Goal: Navigation & Orientation: Find specific page/section

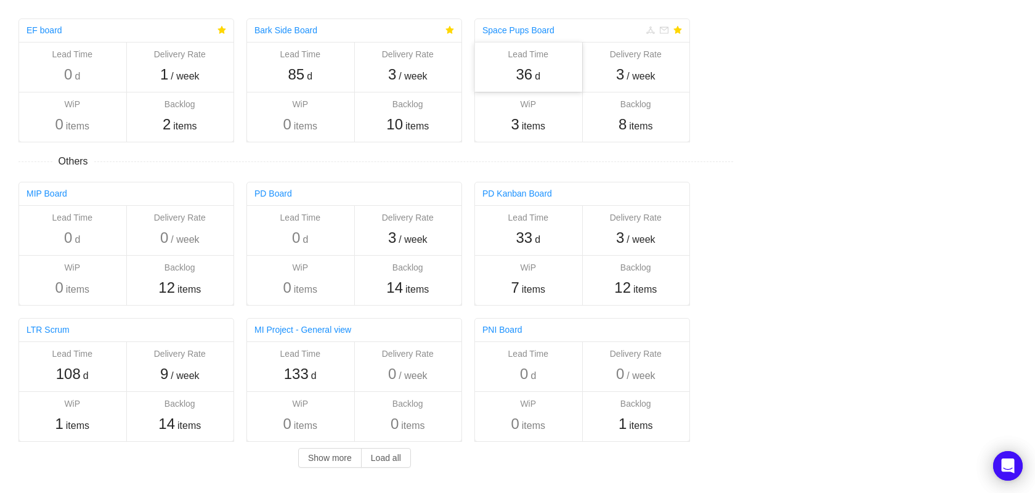
click at [524, 71] on span "36" at bounding box center [524, 74] width 17 height 17
click at [627, 74] on span "/ week" at bounding box center [641, 76] width 28 height 15
click at [651, 33] on icon "icon: deployment-unit" at bounding box center [650, 30] width 9 height 9
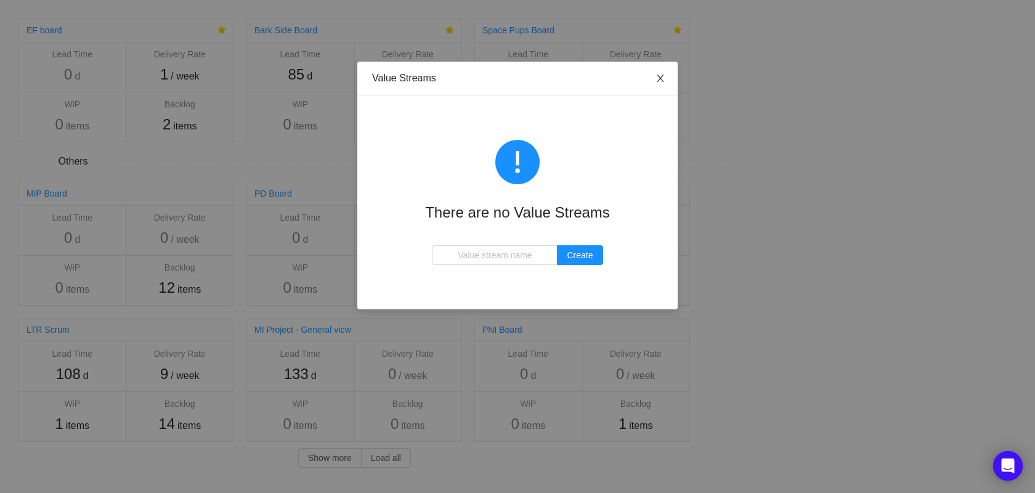
click at [656, 81] on icon "icon: close" at bounding box center [661, 78] width 10 height 10
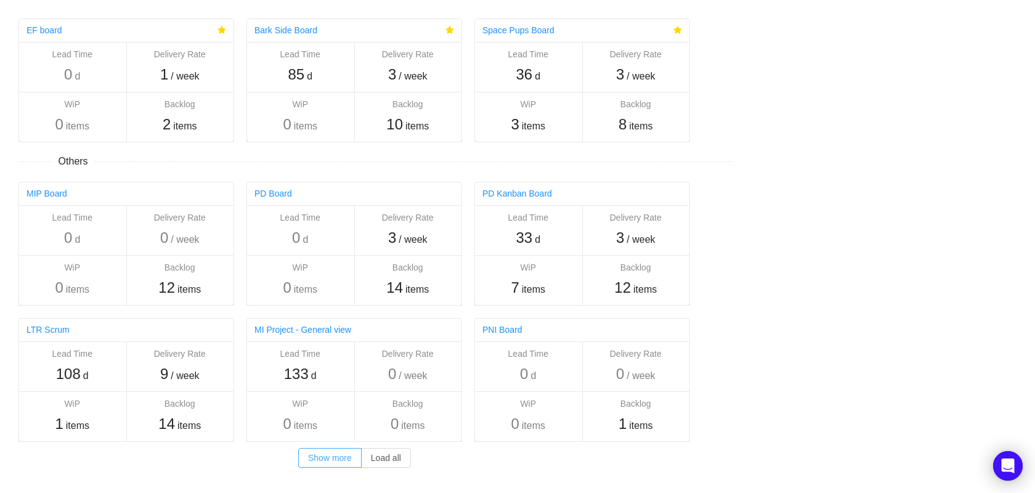
click at [329, 455] on button "Show more" at bounding box center [329, 458] width 63 height 20
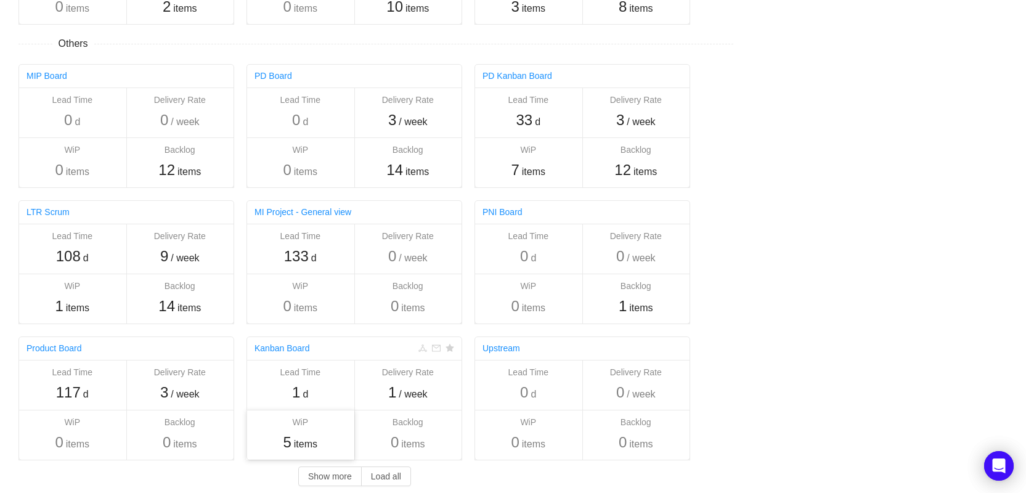
scroll to position [123, 0]
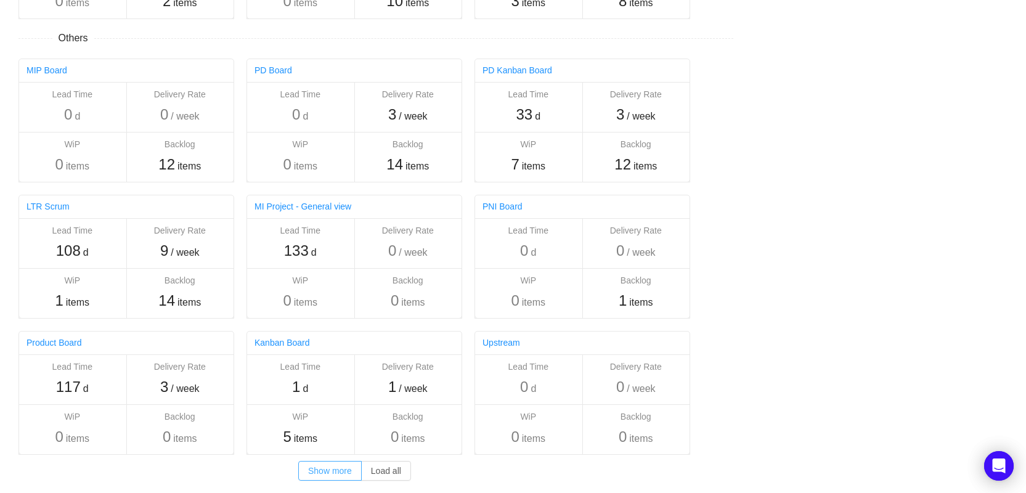
click at [326, 469] on button "Show more" at bounding box center [329, 471] width 63 height 20
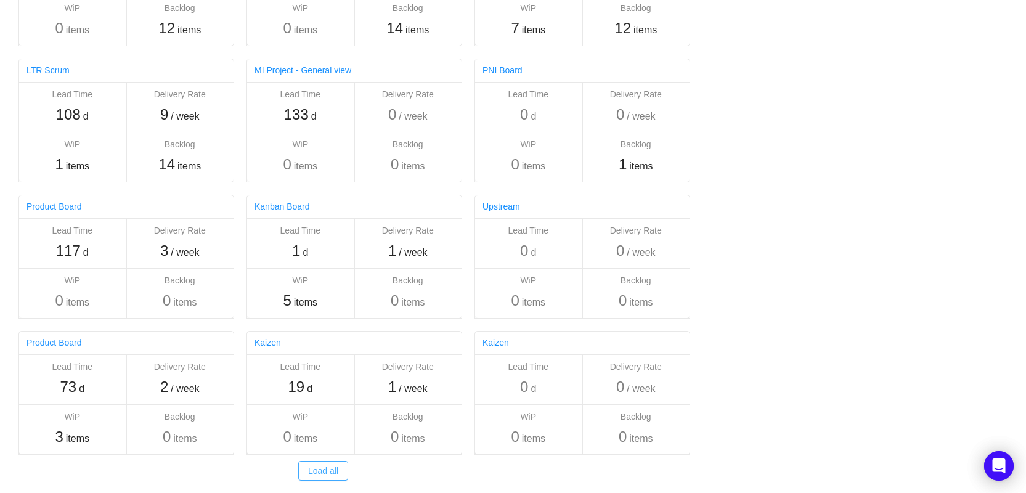
click at [329, 469] on button "Load all" at bounding box center [323, 471] width 50 height 20
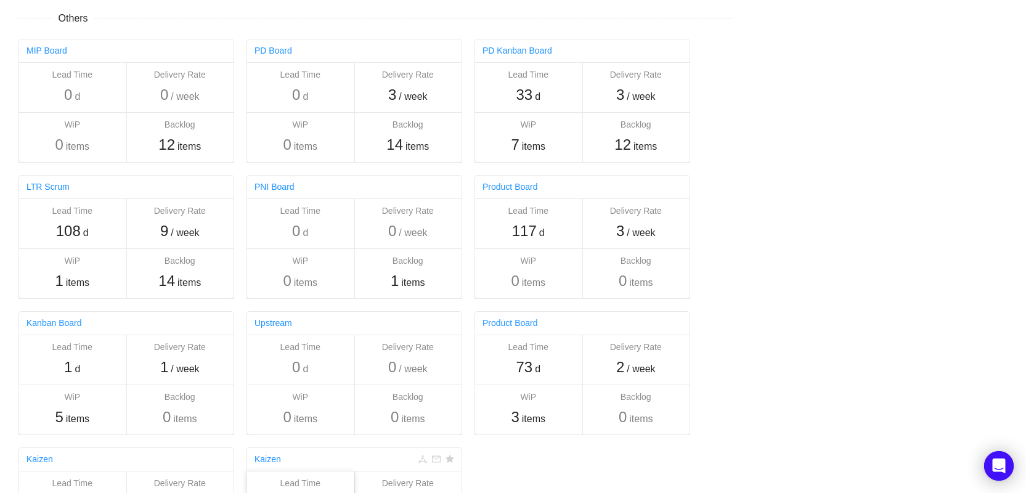
scroll to position [0, 0]
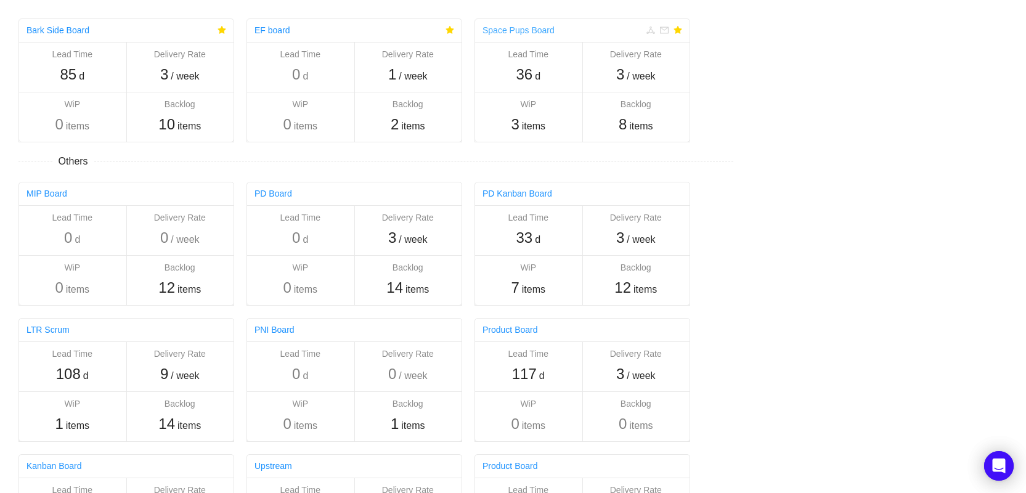
click at [512, 29] on link "Space Pups Board" at bounding box center [518, 30] width 72 height 10
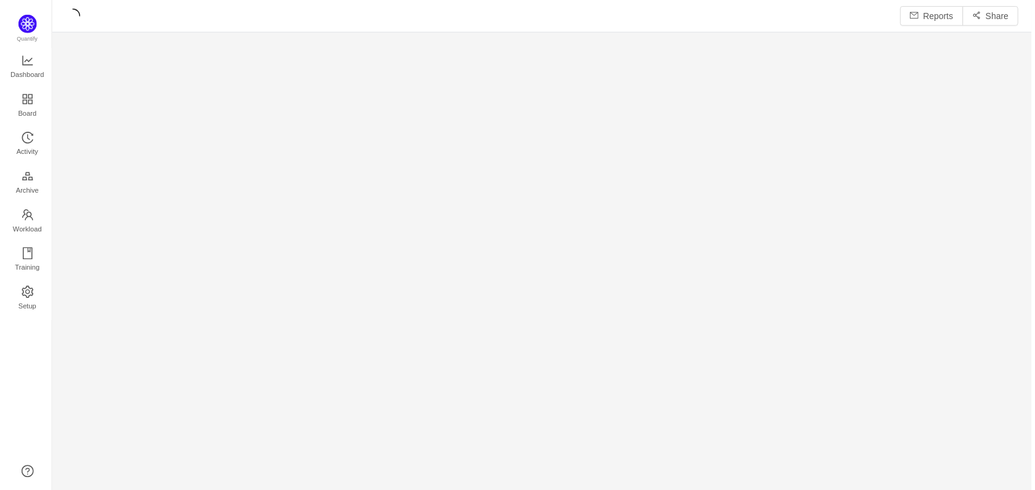
scroll to position [475, 958]
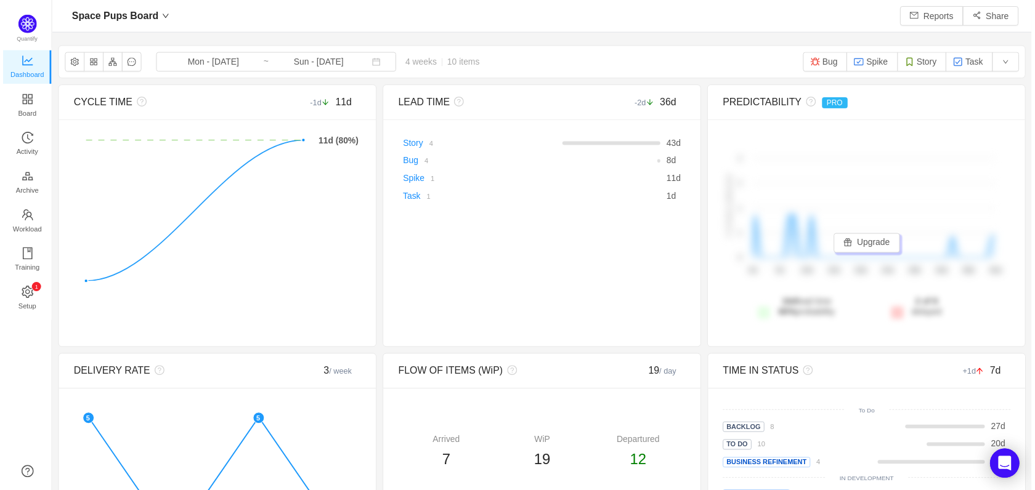
scroll to position [472, 958]
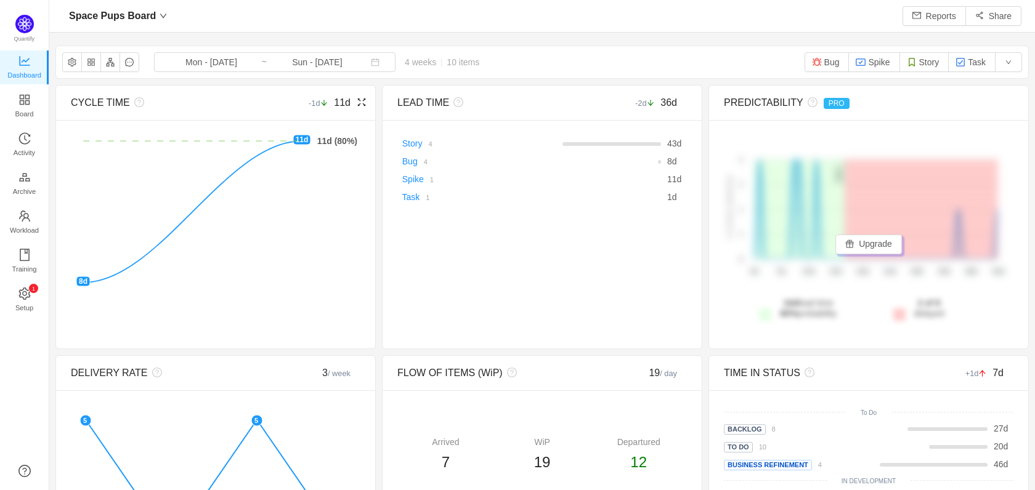
click at [359, 98] on icon "icon: fullscreen" at bounding box center [362, 102] width 10 height 10
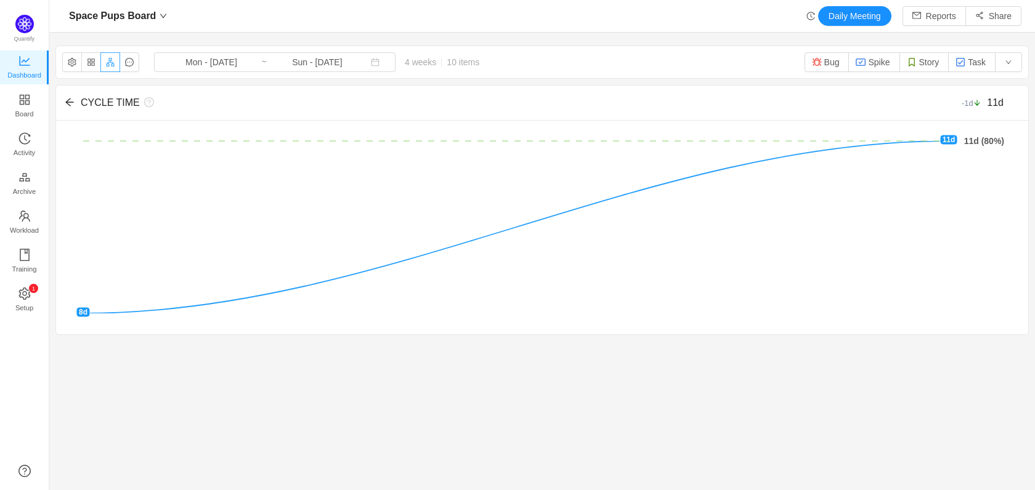
click at [116, 68] on button "button" at bounding box center [110, 62] width 20 height 20
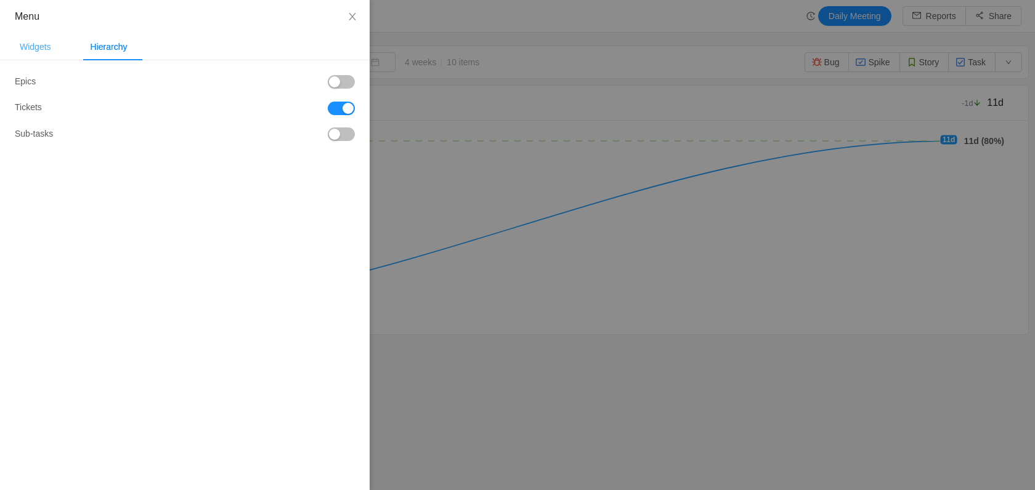
click at [25, 42] on div "Widgets" at bounding box center [35, 47] width 51 height 28
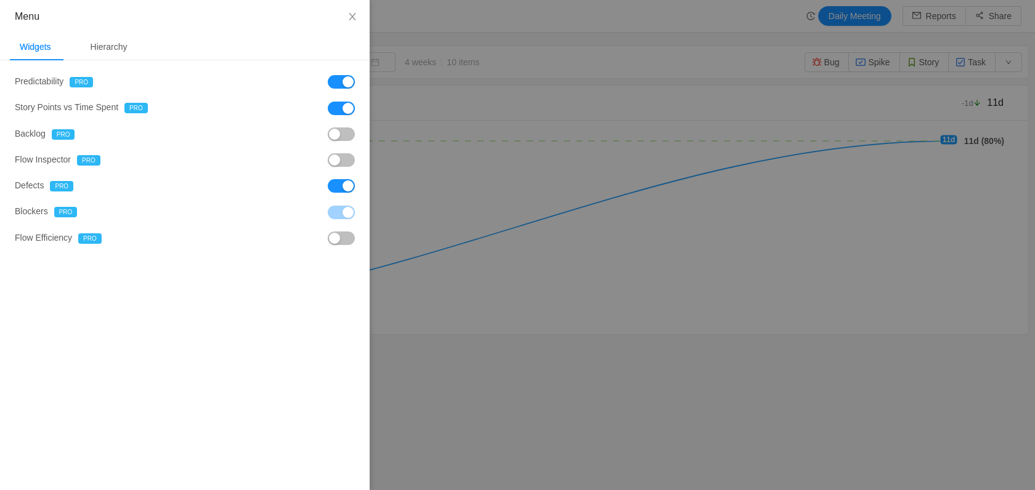
click at [347, 165] on button "button" at bounding box center [341, 160] width 27 height 14
click at [350, 245] on button "button" at bounding box center [341, 239] width 27 height 14
click at [409, 243] on div at bounding box center [517, 245] width 1035 height 490
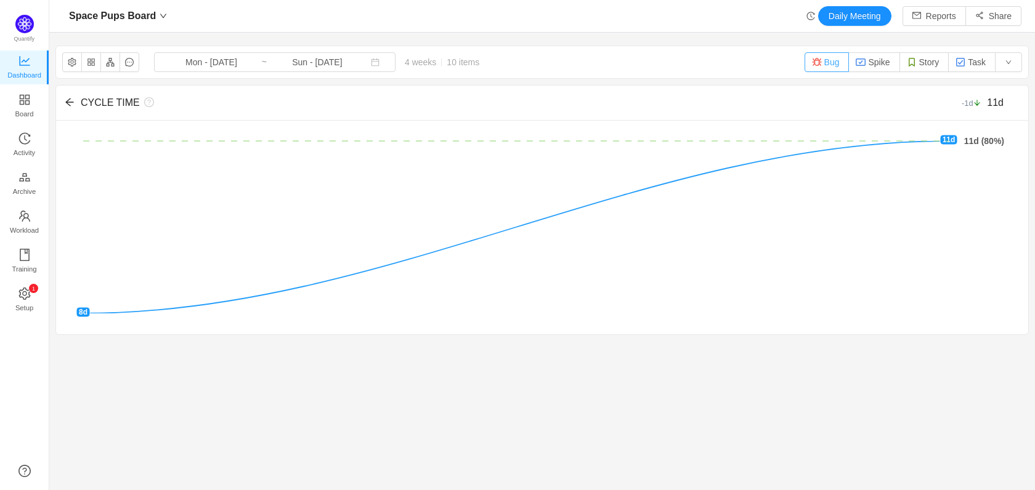
click at [818, 68] on button "Bug" at bounding box center [827, 62] width 45 height 20
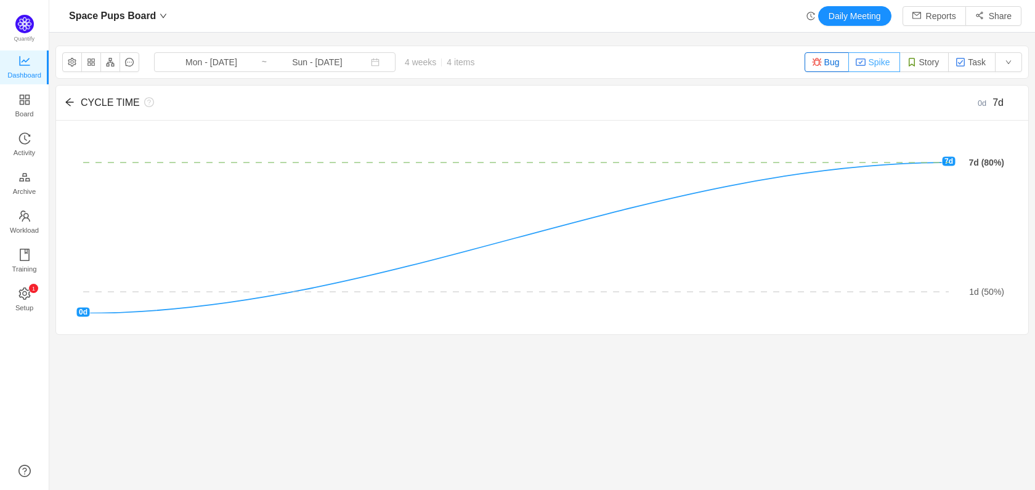
click at [853, 69] on button "Spike" at bounding box center [873, 62] width 51 height 20
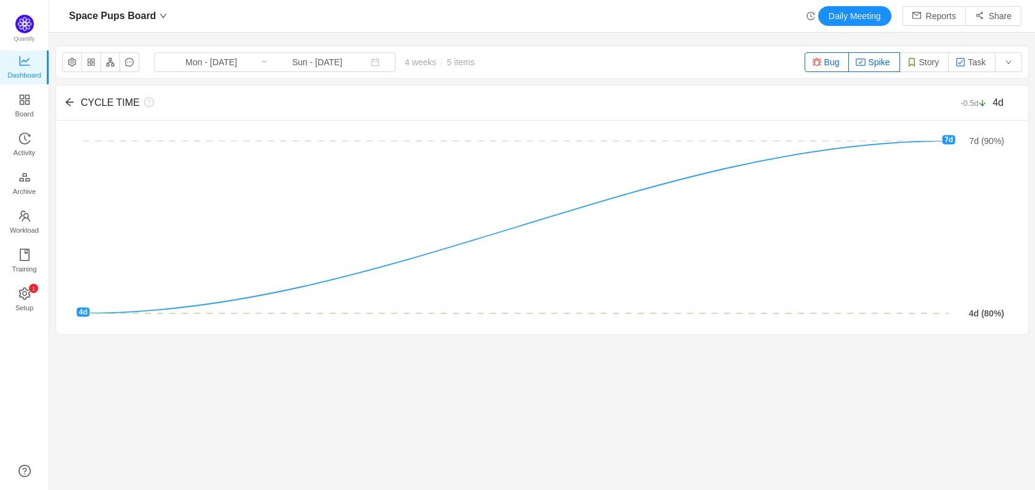
click at [825, 68] on button "Bug" at bounding box center [827, 62] width 45 height 20
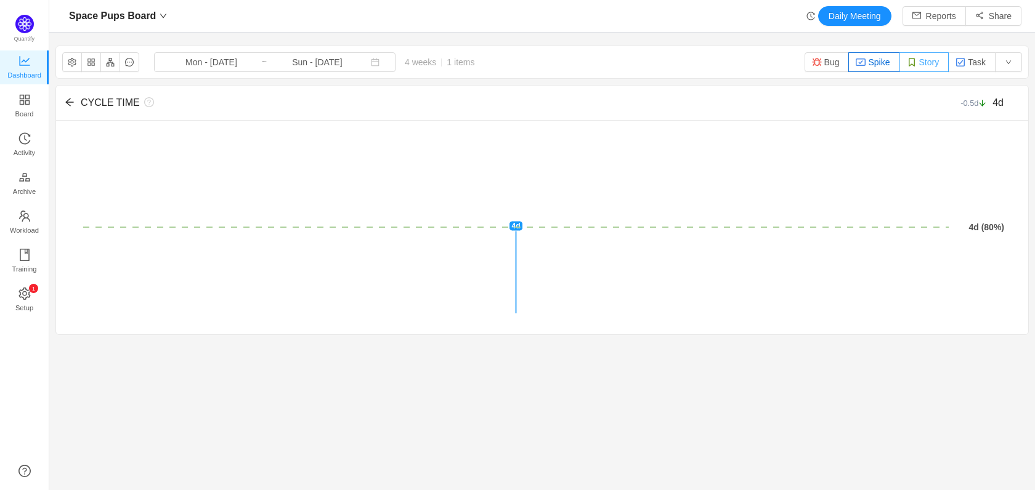
click at [913, 65] on button "Story" at bounding box center [925, 62] width 50 height 20
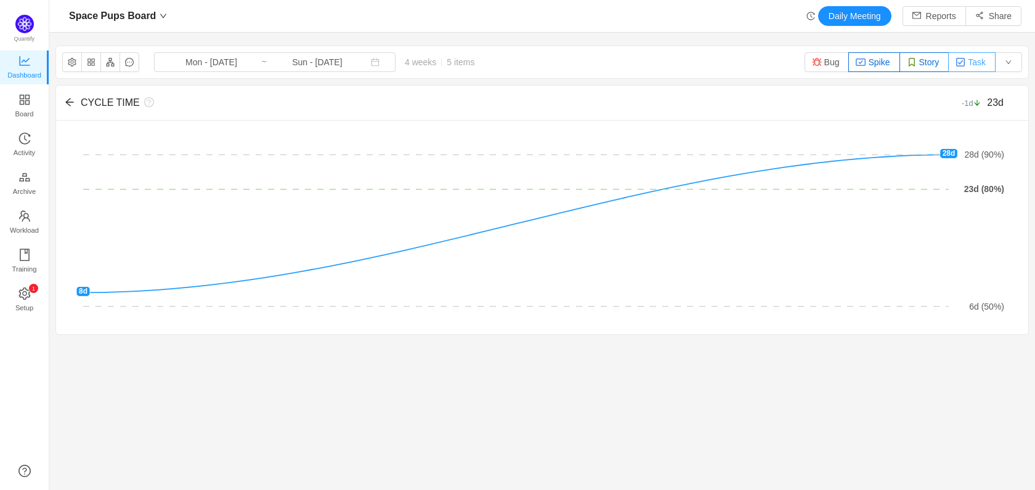
click at [956, 67] on img "button" at bounding box center [961, 62] width 10 height 10
click at [921, 65] on button "Story" at bounding box center [925, 62] width 50 height 20
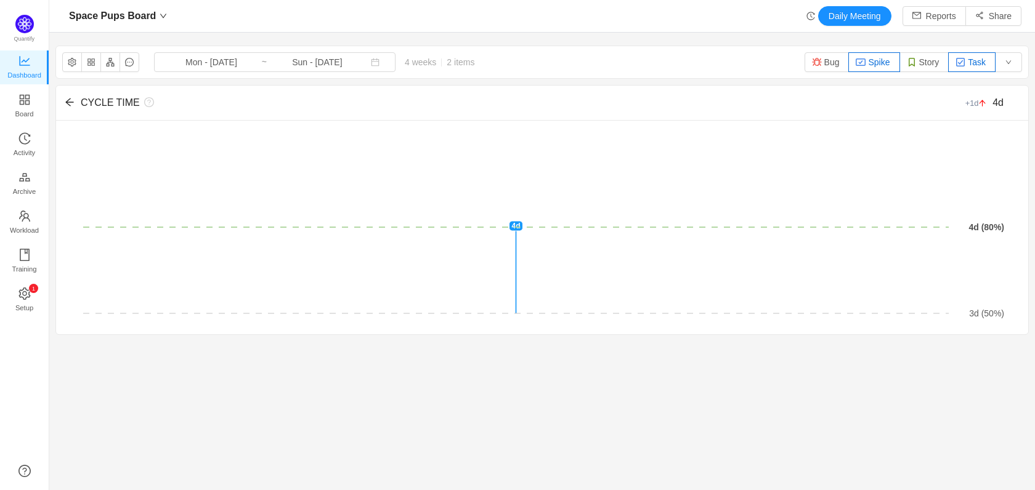
click at [860, 62] on button "Spike" at bounding box center [873, 62] width 51 height 20
click at [956, 65] on img "button" at bounding box center [961, 62] width 10 height 10
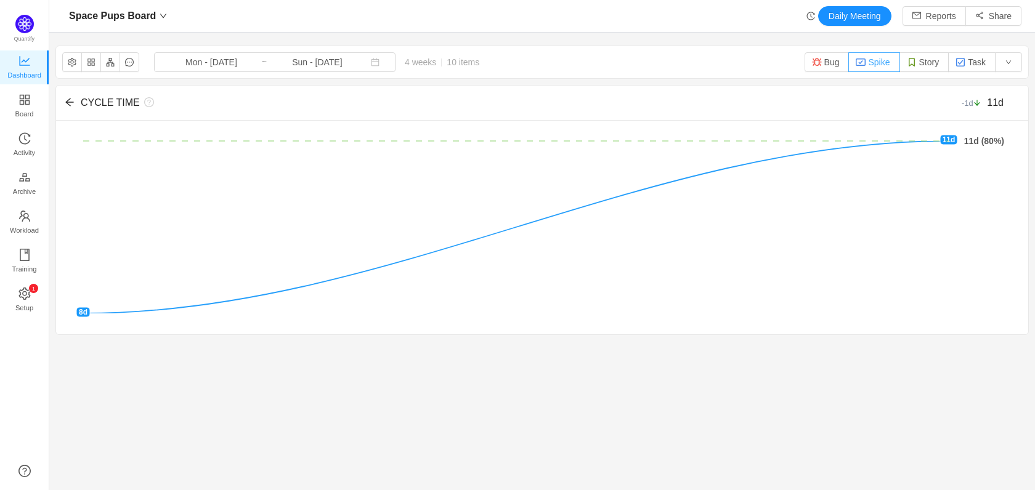
click at [854, 71] on button "Spike" at bounding box center [873, 62] width 51 height 20
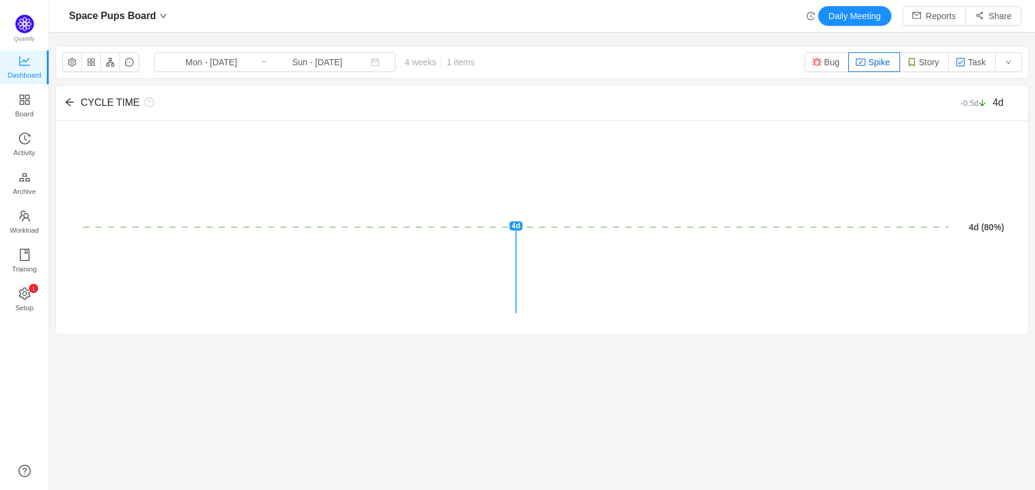
click at [865, 60] on button "Spike" at bounding box center [873, 62] width 51 height 20
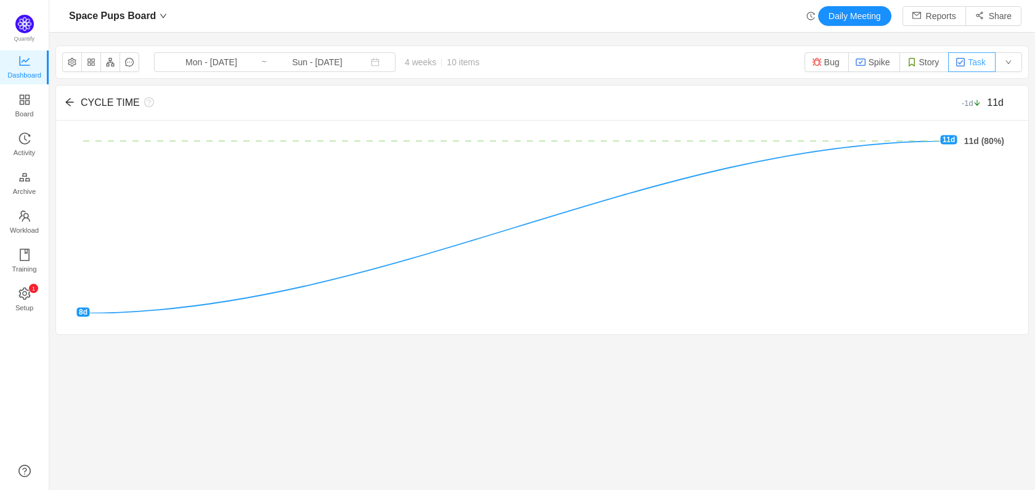
click at [958, 67] on button "Task" at bounding box center [971, 62] width 47 height 20
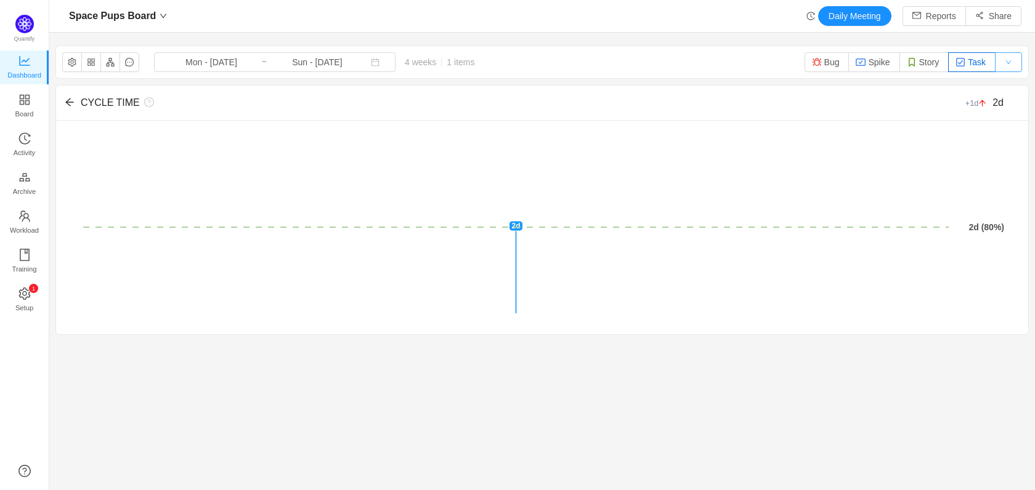
click at [996, 67] on button "button" at bounding box center [1008, 62] width 27 height 20
click at [773, 121] on div "There are no delivered work items in the selected period Possible solutions 2d …" at bounding box center [542, 227] width 972 height 214
click at [907, 63] on button "Story" at bounding box center [925, 62] width 50 height 20
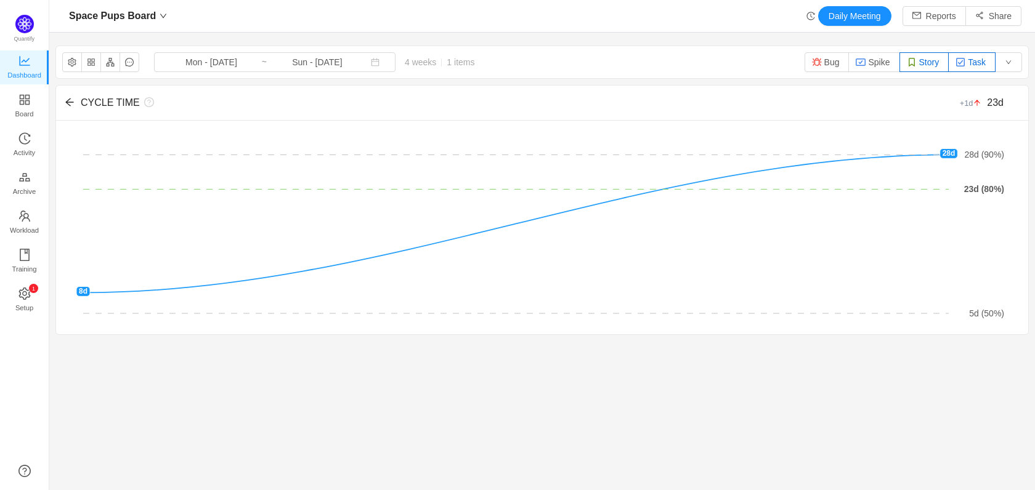
click at [956, 64] on img "button" at bounding box center [961, 62] width 10 height 10
click at [912, 59] on button "Story" at bounding box center [925, 62] width 50 height 20
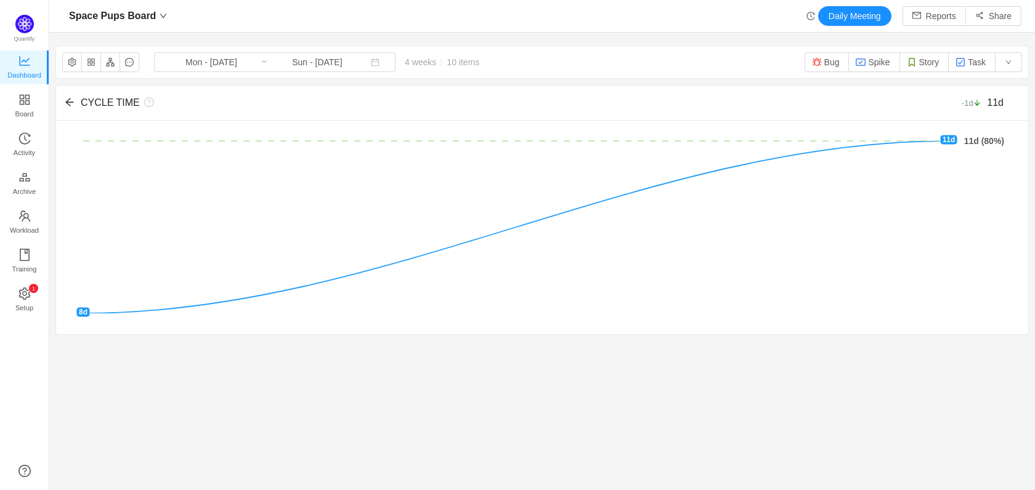
click at [262, 421] on section "Space Pups Board Mon - Aug 11, 2025 ~ Sun - Sep 07, 2025 4 weeks 10 items Bug S…" at bounding box center [542, 247] width 986 height 417
click at [26, 116] on span "Board" at bounding box center [24, 114] width 18 height 25
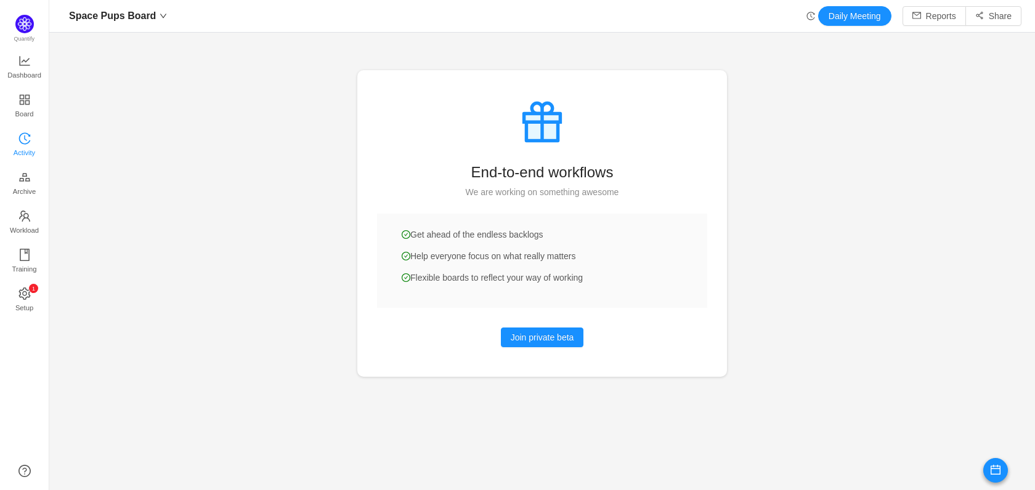
click at [28, 136] on icon "icon: history" at bounding box center [24, 138] width 12 height 12
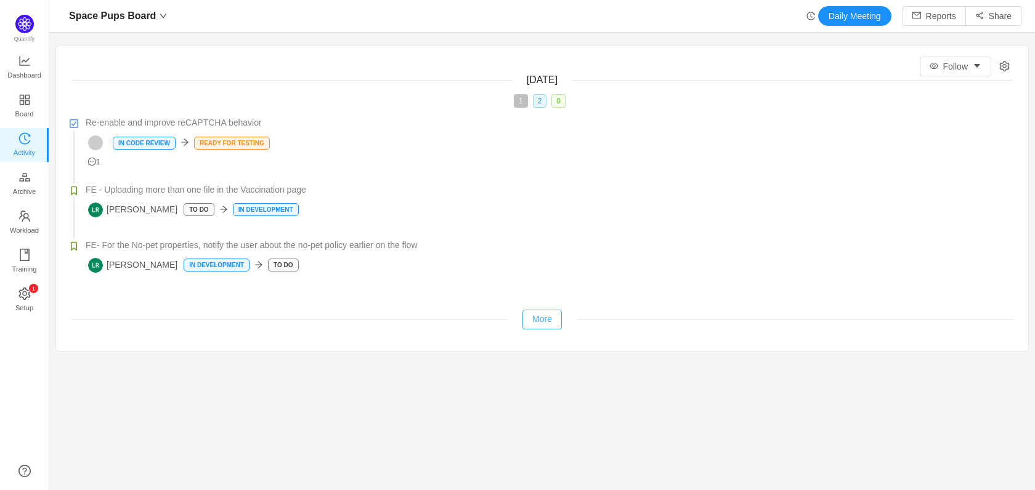
click at [534, 320] on button "More" at bounding box center [541, 320] width 39 height 20
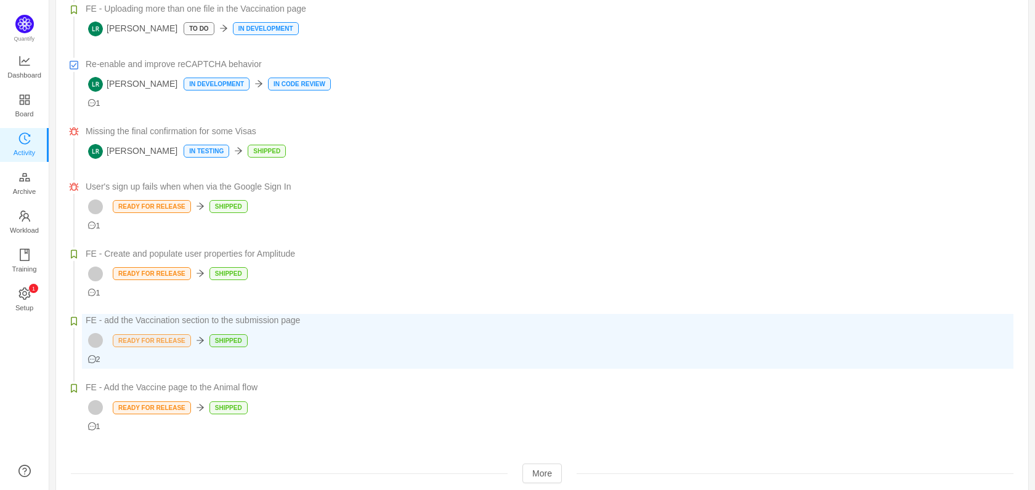
scroll to position [550, 0]
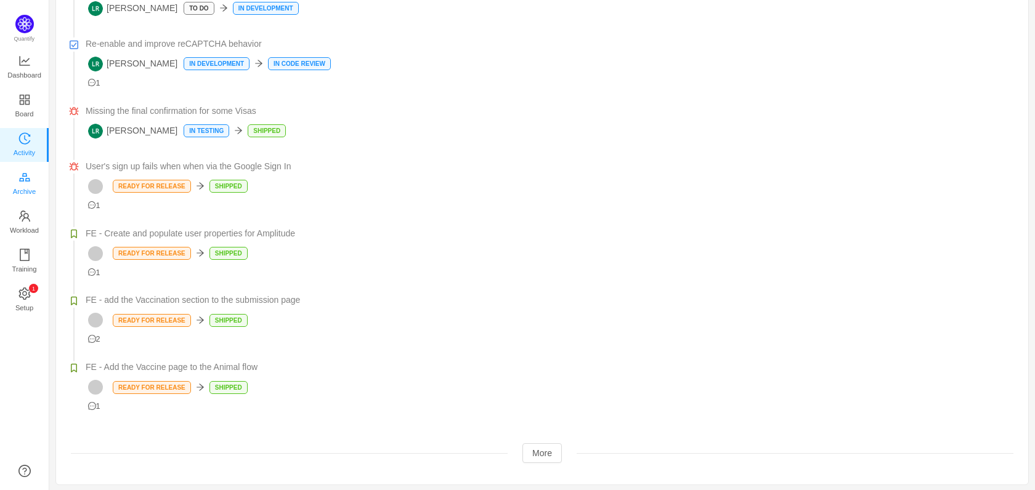
click at [34, 199] on span "Archive" at bounding box center [24, 191] width 23 height 25
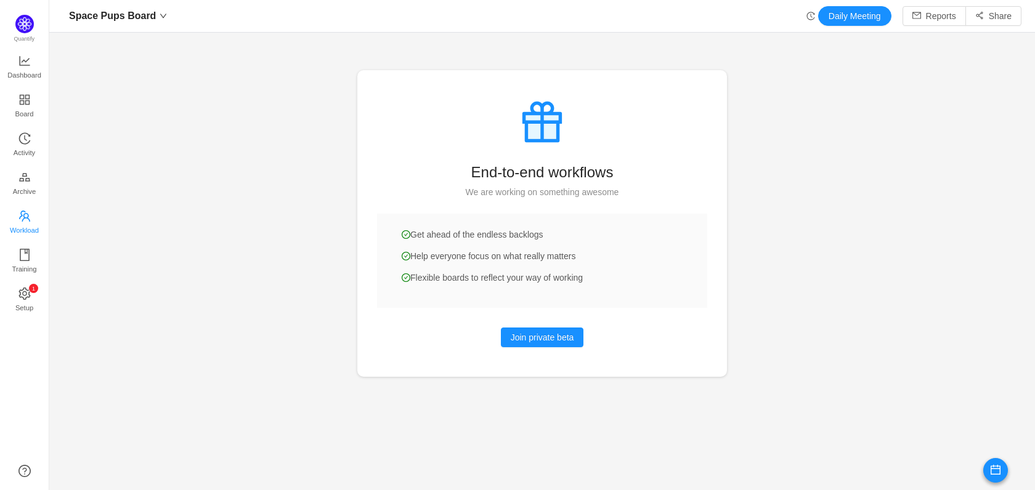
click at [28, 229] on span "Workload" at bounding box center [24, 230] width 29 height 25
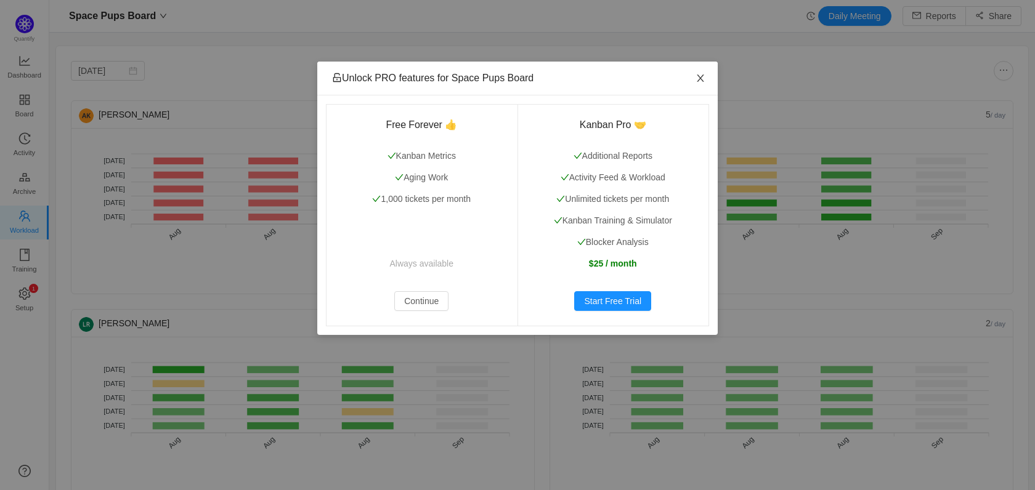
click at [698, 79] on icon "icon: close" at bounding box center [701, 78] width 10 height 10
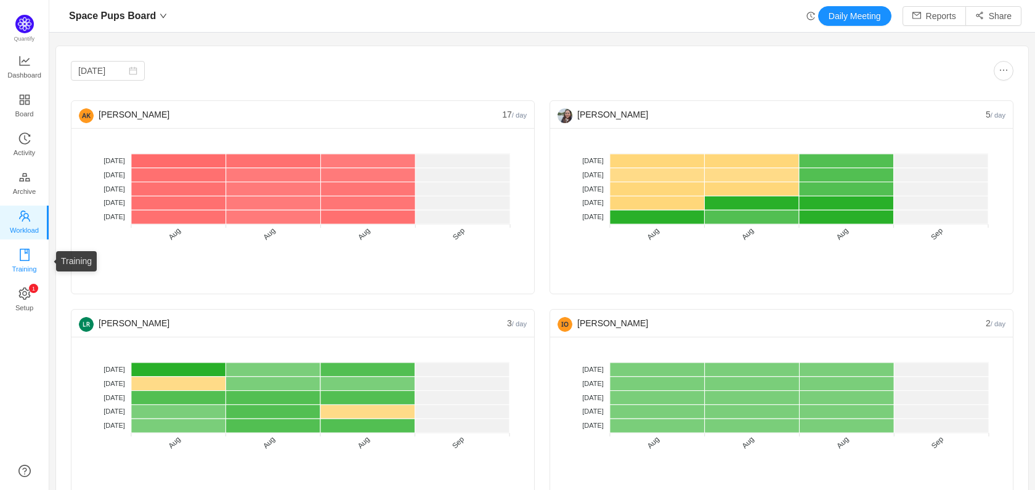
click at [32, 262] on span "Training" at bounding box center [24, 269] width 25 height 25
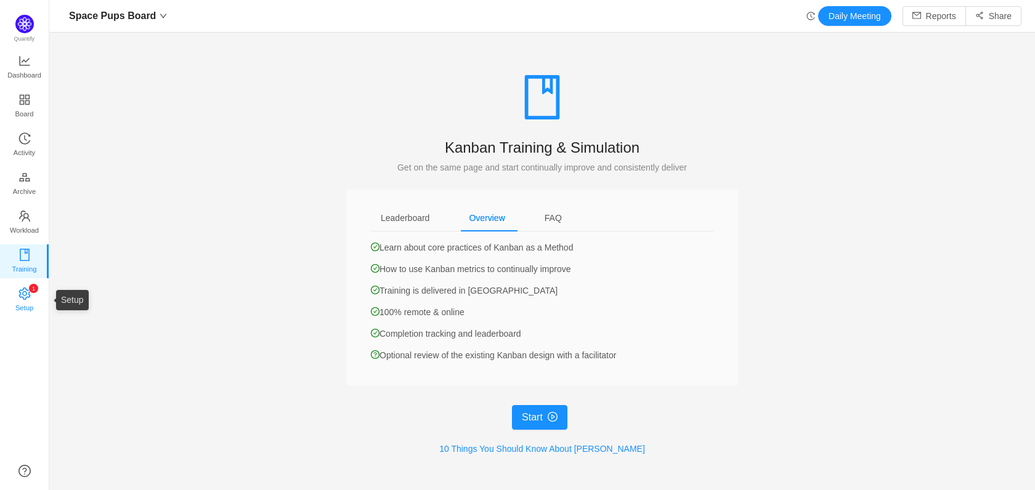
click at [27, 303] on span "Setup" at bounding box center [24, 308] width 18 height 25
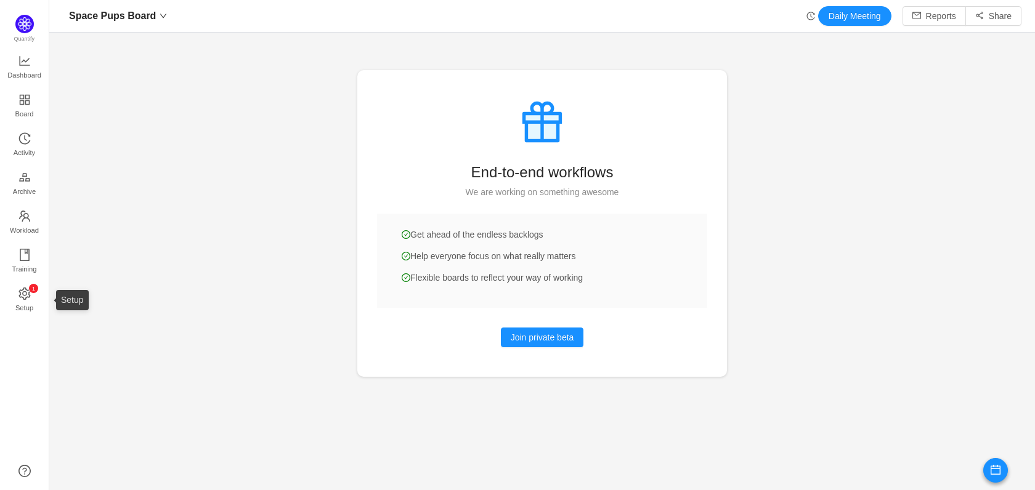
click at [124, 218] on div at bounding box center [542, 245] width 986 height 490
click at [27, 63] on span "Dashboard" at bounding box center [24, 75] width 34 height 25
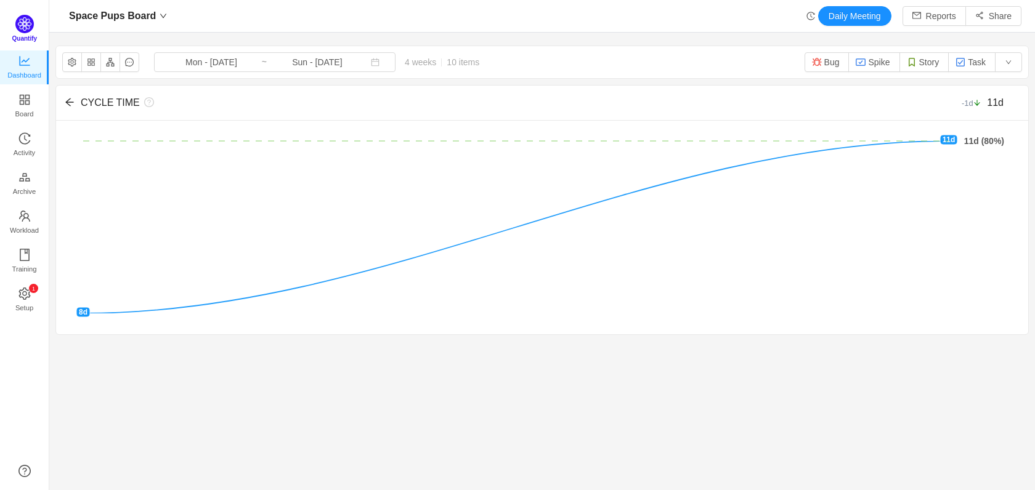
click at [26, 31] on img at bounding box center [24, 24] width 18 height 18
